Goal: Task Accomplishment & Management: Manage account settings

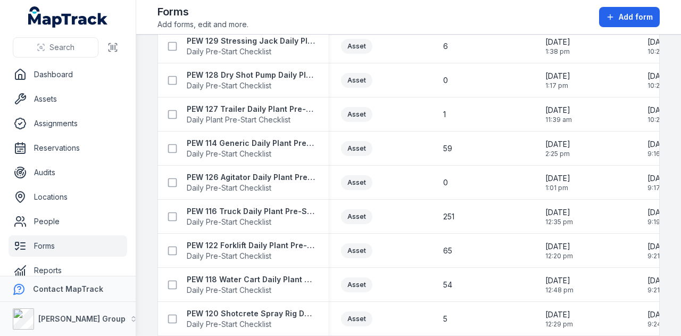
scroll to position [266, 0]
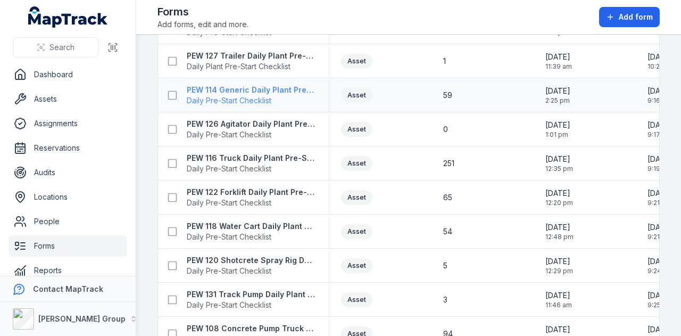
click at [270, 91] on strong "PEW 114 Generic Daily Plant Pre-Start Checklist" at bounding box center [251, 90] width 129 height 11
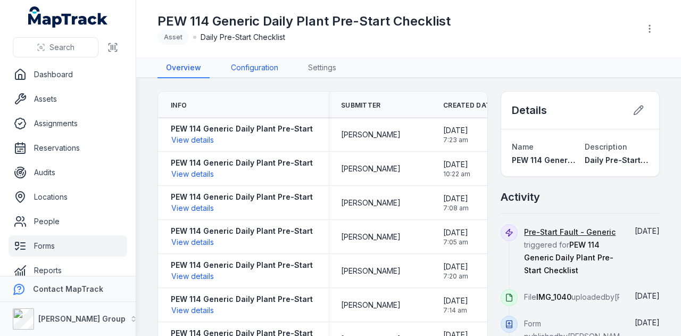
click at [258, 75] on link "Configuration" at bounding box center [255, 68] width 64 height 20
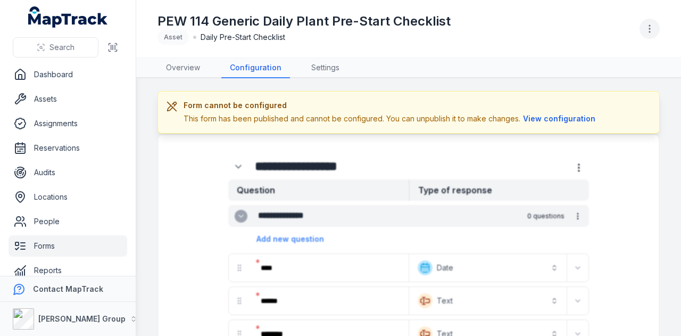
click at [650, 31] on circle "button" at bounding box center [649, 31] width 1 height 1
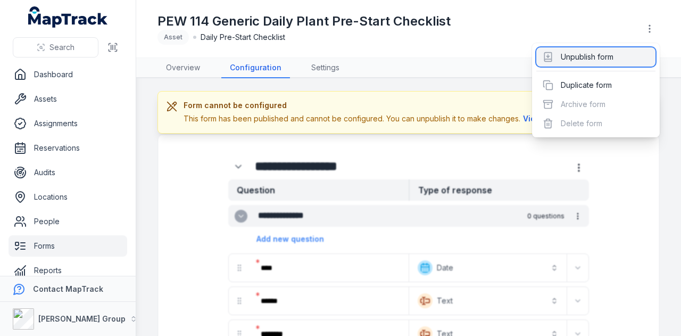
click at [629, 55] on div "Unpublish form" at bounding box center [596, 56] width 119 height 19
